Goal: Information Seeking & Learning: Learn about a topic

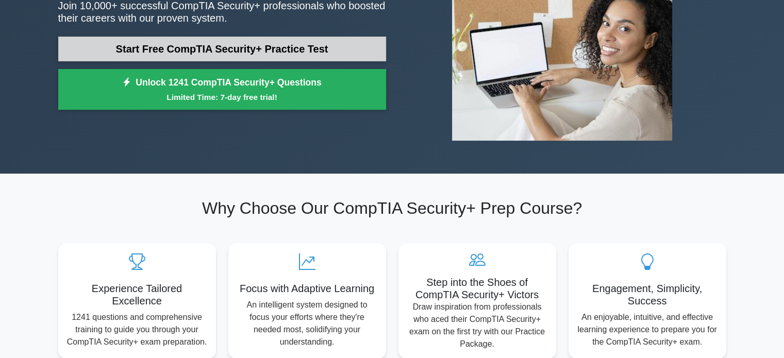
click at [216, 57] on link "Start Free CompTIA Security+ Practice Test" at bounding box center [222, 49] width 328 height 25
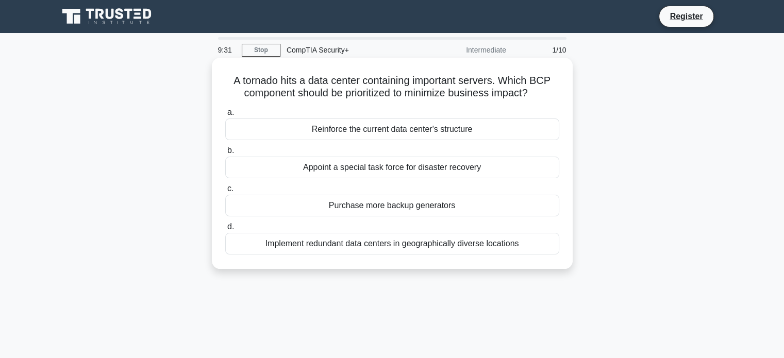
click at [392, 245] on div "Implement redundant data centers in geographically diverse locations" at bounding box center [392, 244] width 334 height 22
click at [225, 230] on input "d. Implement redundant data centers in geographically diverse locations" at bounding box center [225, 227] width 0 height 7
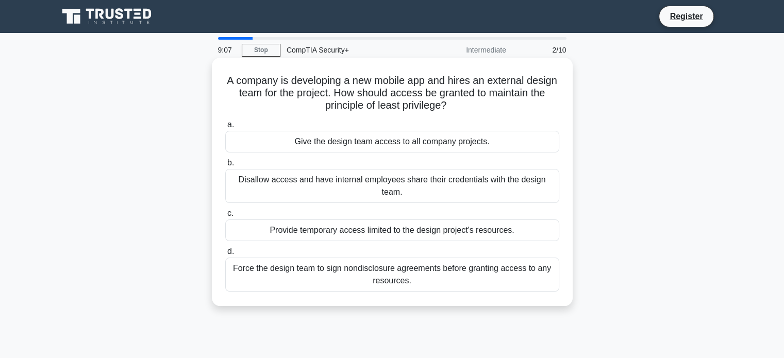
click at [389, 238] on div "Provide temporary access limited to the design project's resources." at bounding box center [392, 231] width 334 height 22
click at [225, 217] on input "c. Provide temporary access limited to the design project's resources." at bounding box center [225, 213] width 0 height 7
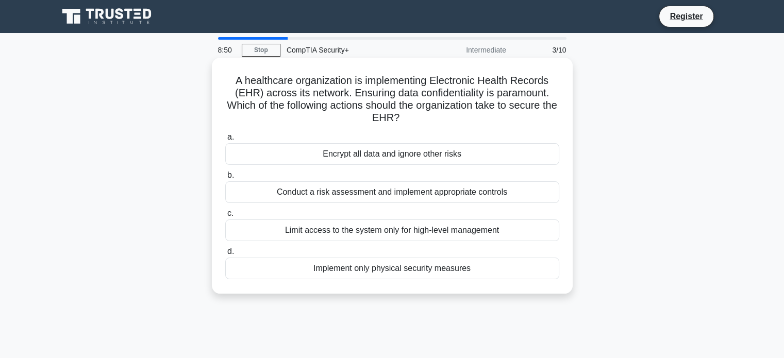
click at [404, 192] on div "Conduct a risk assessment and implement appropriate controls" at bounding box center [392, 192] width 334 height 22
click at [225, 179] on input "b. Conduct a risk assessment and implement appropriate controls" at bounding box center [225, 175] width 0 height 7
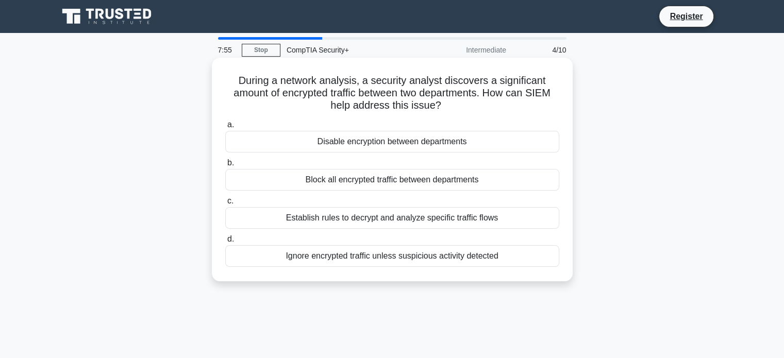
click at [413, 219] on div "Establish rules to decrypt and analyze specific traffic flows" at bounding box center [392, 218] width 334 height 22
click at [225, 205] on input "c. Establish rules to decrypt and analyze specific traffic flows" at bounding box center [225, 201] width 0 height 7
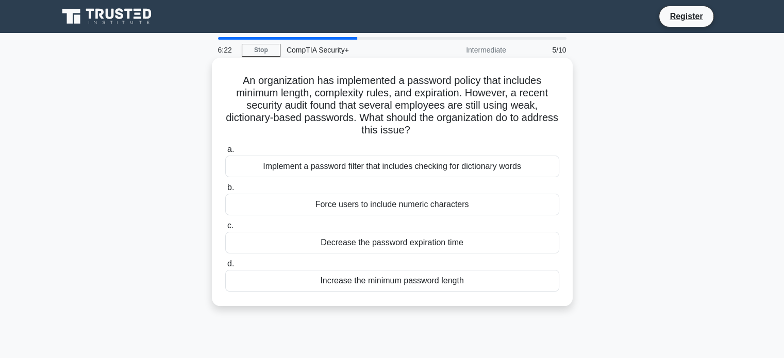
click at [422, 208] on div "Force users to include numeric characters" at bounding box center [392, 205] width 334 height 22
click at [225, 191] on input "b. Force users to include numeric characters" at bounding box center [225, 188] width 0 height 7
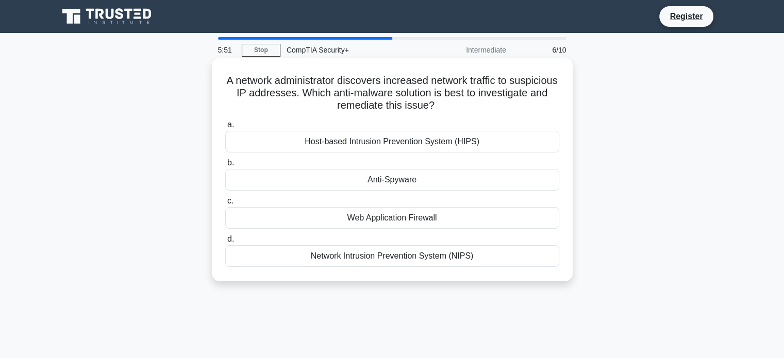
click at [406, 257] on div "Network Intrusion Prevention System (NIPS)" at bounding box center [392, 256] width 334 height 22
click at [225, 243] on input "d. Network Intrusion Prevention System (NIPS)" at bounding box center [225, 239] width 0 height 7
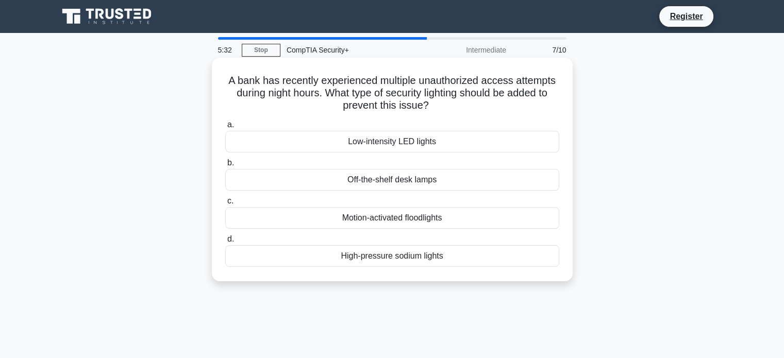
click at [415, 220] on div "Motion-activated floodlights" at bounding box center [392, 218] width 334 height 22
click at [225, 205] on input "c. Motion-activated floodlights" at bounding box center [225, 201] width 0 height 7
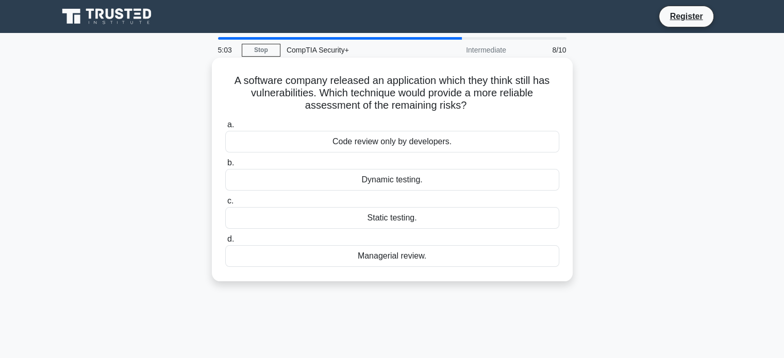
click at [405, 181] on div "Dynamic testing." at bounding box center [392, 180] width 334 height 22
click at [225, 166] on input "b. Dynamic testing." at bounding box center [225, 163] width 0 height 7
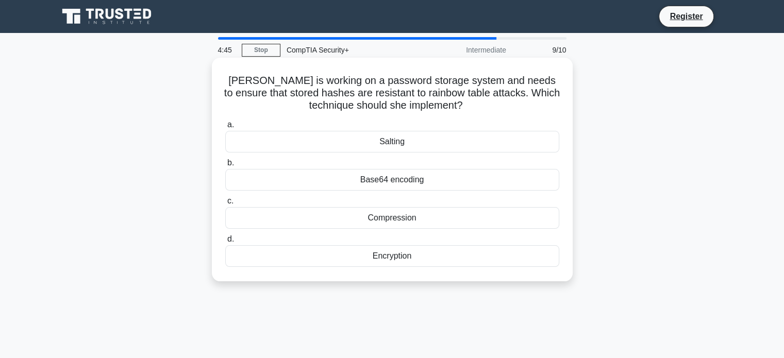
click at [397, 145] on div "Salting" at bounding box center [392, 142] width 334 height 22
click at [225, 128] on input "a. Salting" at bounding box center [225, 125] width 0 height 7
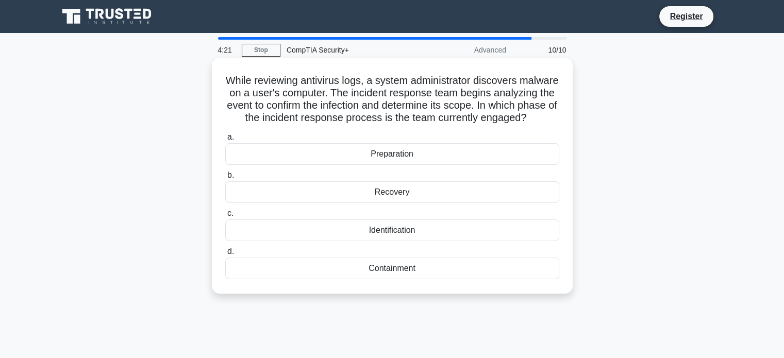
click at [372, 241] on div "Identification" at bounding box center [392, 231] width 334 height 22
click at [225, 217] on input "c. Identification" at bounding box center [225, 213] width 0 height 7
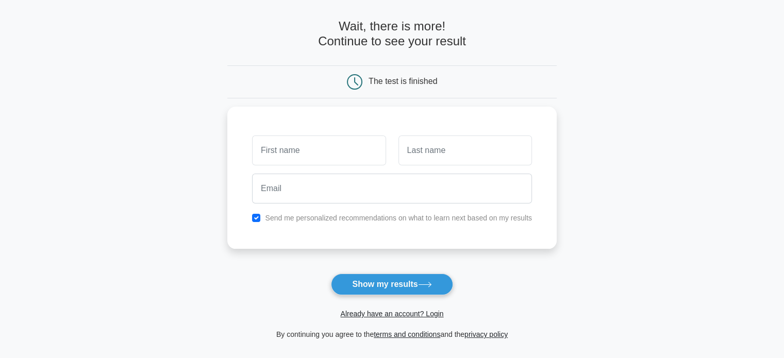
scroll to position [39, 0]
click at [387, 287] on button "Show my results" at bounding box center [392, 284] width 122 height 22
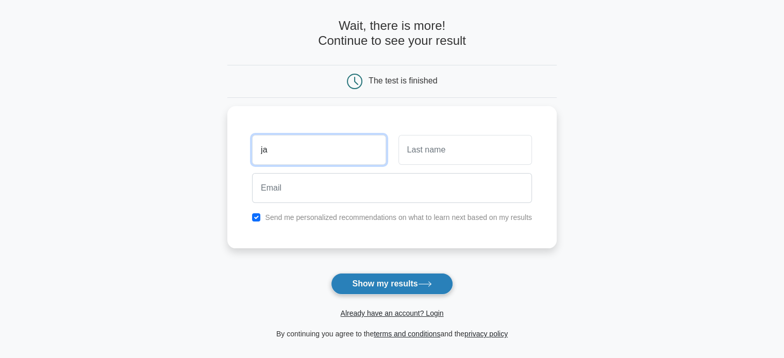
type input "j"
type input "Jack"
click at [387, 287] on button "Show my results" at bounding box center [392, 284] width 122 height 22
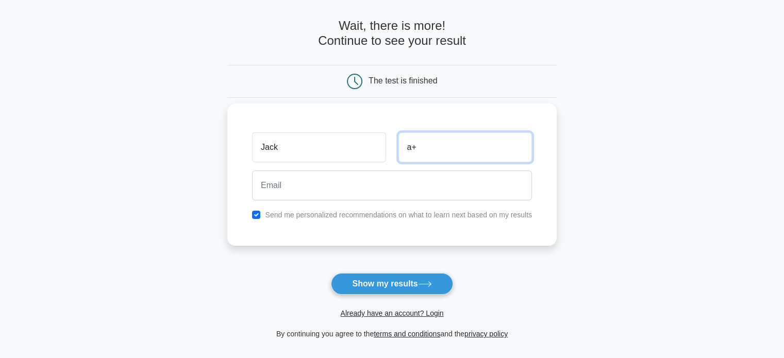
type input "a"
type input "Armstrong"
click at [259, 213] on input "checkbox" at bounding box center [256, 215] width 8 height 8
checkbox input "false"
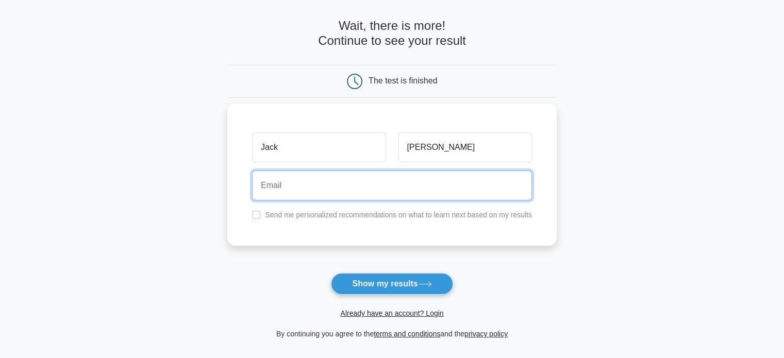
click at [282, 188] on input "email" at bounding box center [392, 186] width 280 height 30
type input "jack.armstrong93@gmail.com"
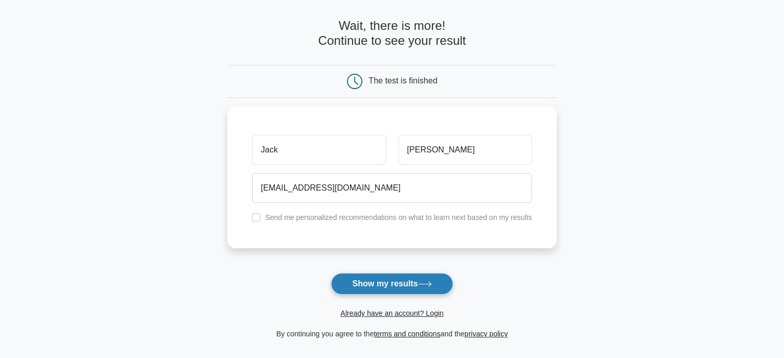
click at [364, 279] on button "Show my results" at bounding box center [392, 284] width 122 height 22
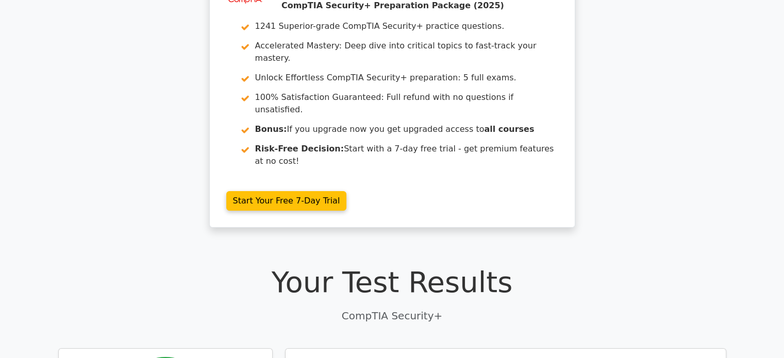
scroll to position [61, 0]
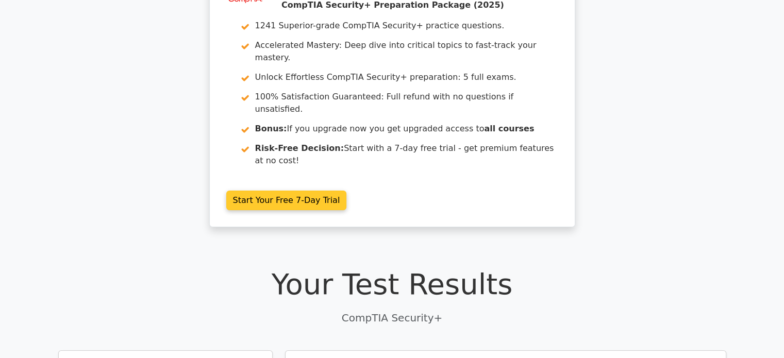
click at [300, 191] on link "Start Your Free 7-Day Trial" at bounding box center [286, 201] width 121 height 20
